Goal: Transaction & Acquisition: Purchase product/service

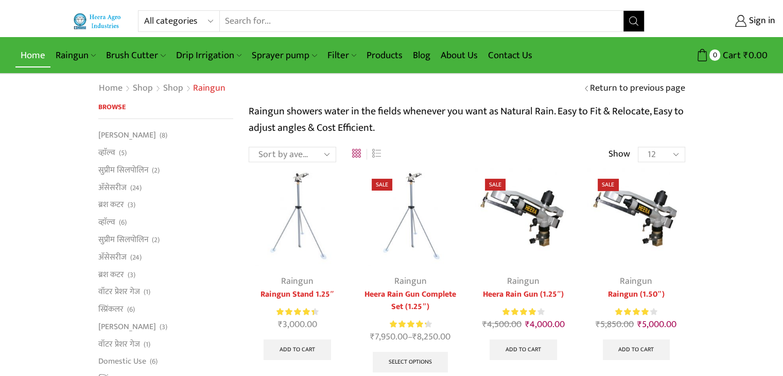
click at [31, 58] on link "Home" at bounding box center [32, 55] width 35 height 24
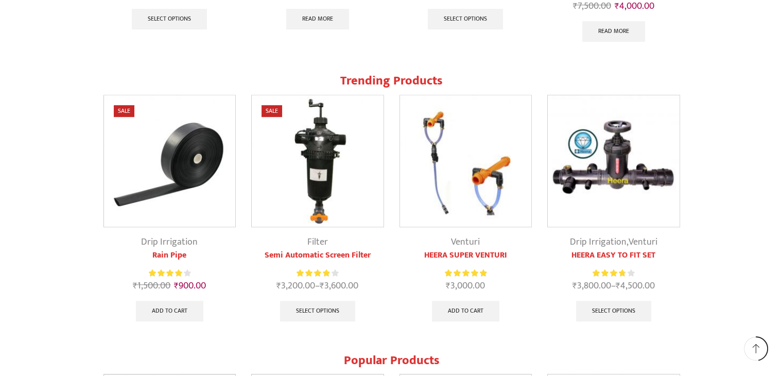
scroll to position [914, 0]
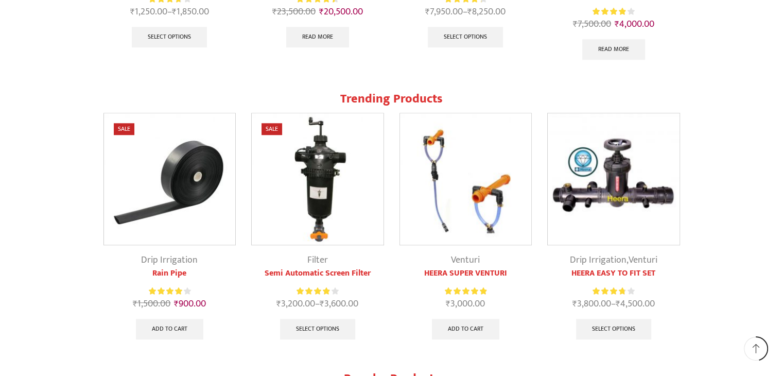
click at [178, 272] on link "Rain Pipe" at bounding box center [169, 273] width 133 height 12
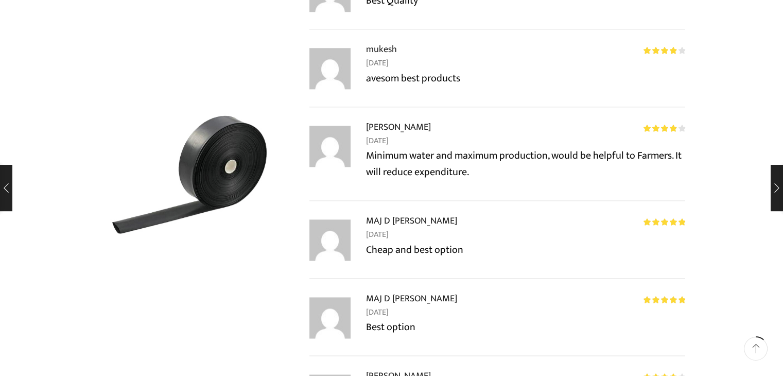
scroll to position [1408, 0]
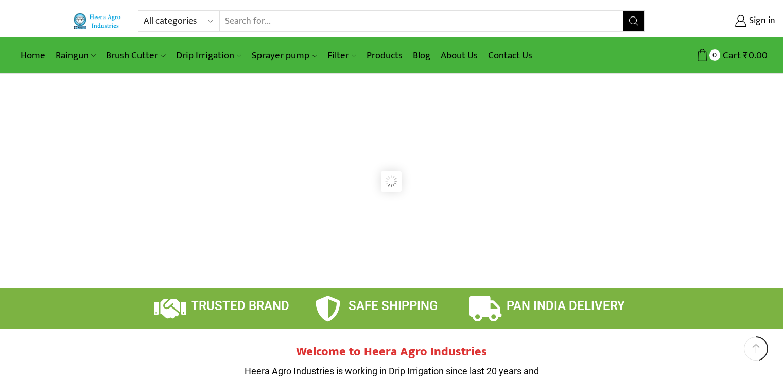
scroll to position [914, 0]
